Goal: Transaction & Acquisition: Purchase product/service

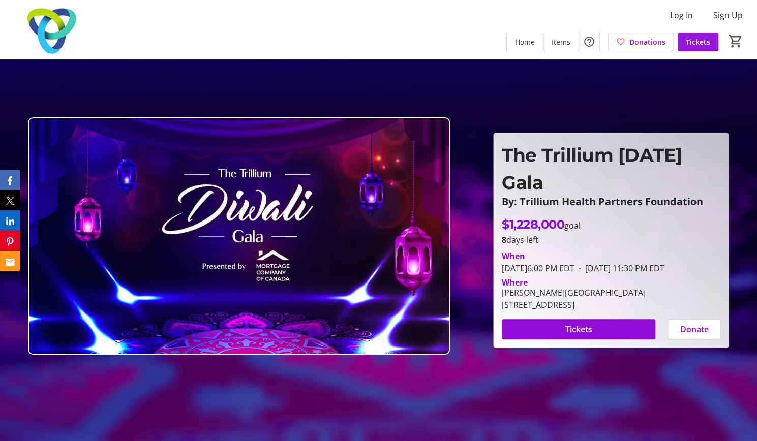
click at [690, 44] on span "Tickets" at bounding box center [698, 42] width 24 height 11
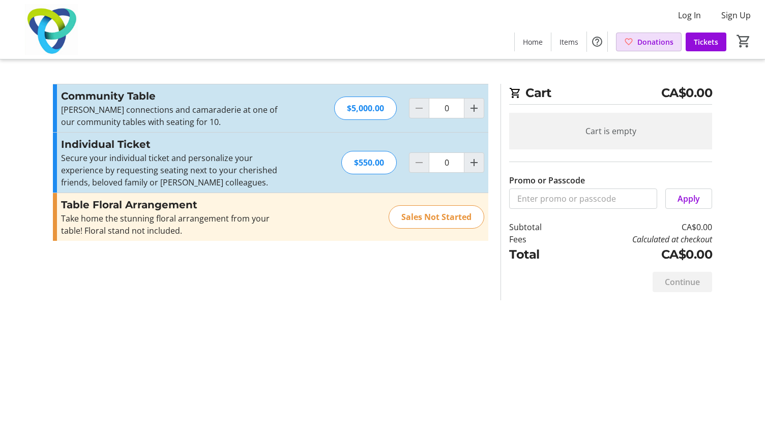
click at [638, 43] on span at bounding box center [648, 42] width 65 height 24
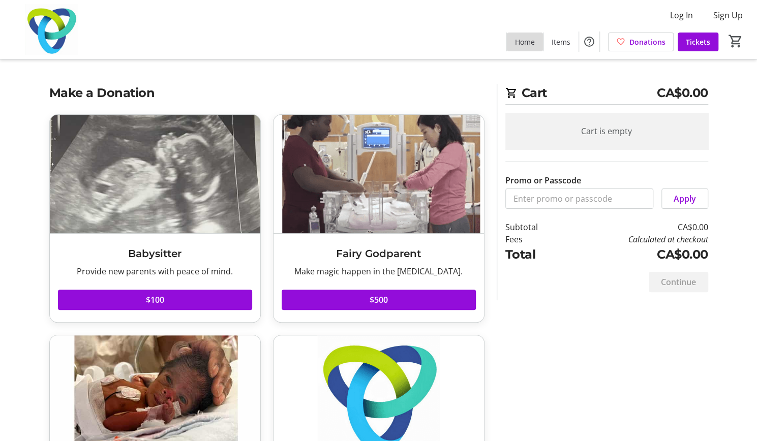
click at [527, 39] on span "Home" at bounding box center [525, 42] width 20 height 11
